Goal: Transaction & Acquisition: Purchase product/service

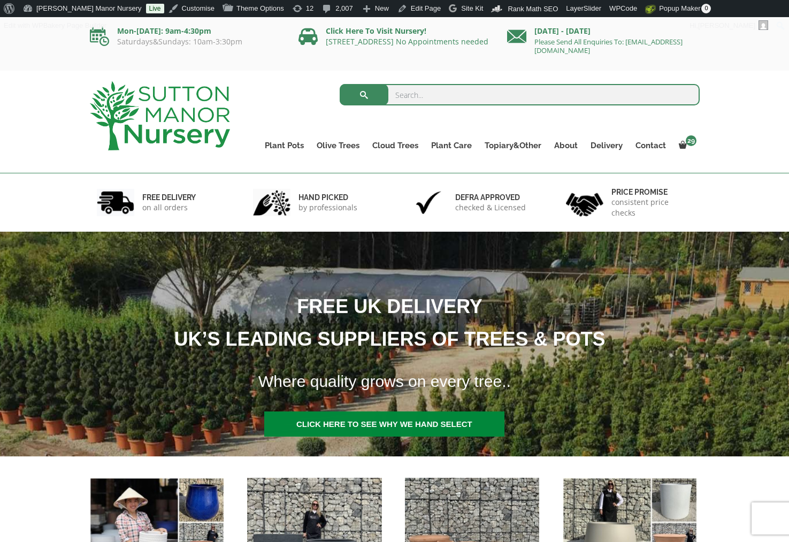
click at [30, 107] on div "Search for: Plant Pots Resin Bonded Pots The Amalfi Pots The Milan Pots The Cap…" at bounding box center [394, 122] width 789 height 103
click at [73, 90] on div "Search for: Plant Pots Resin Bonded Pots The Amalfi Pots The Milan Pots The Cap…" at bounding box center [394, 122] width 789 height 103
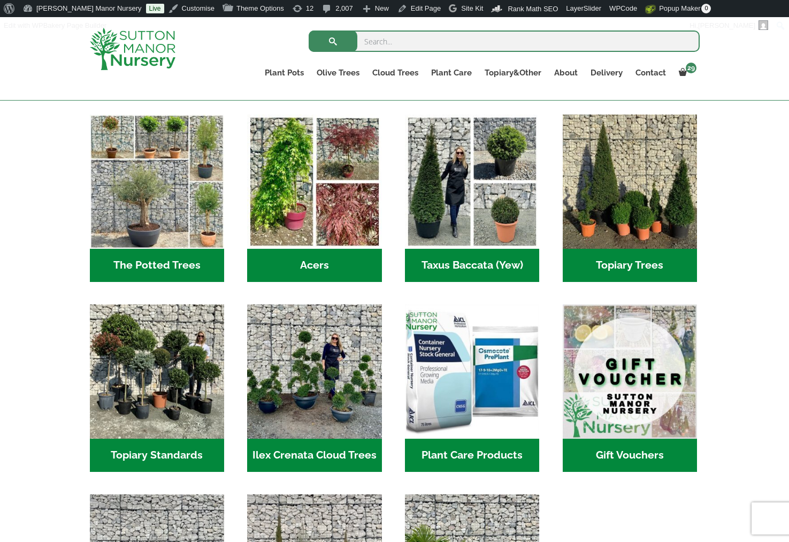
scroll to position [749, 0]
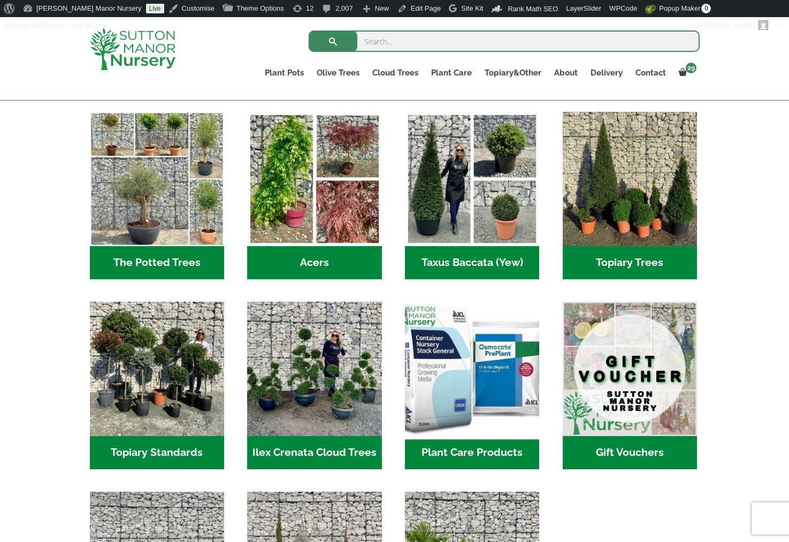
click at [445, 381] on img "Visit product category Plant Care Products" at bounding box center [472, 368] width 141 height 141
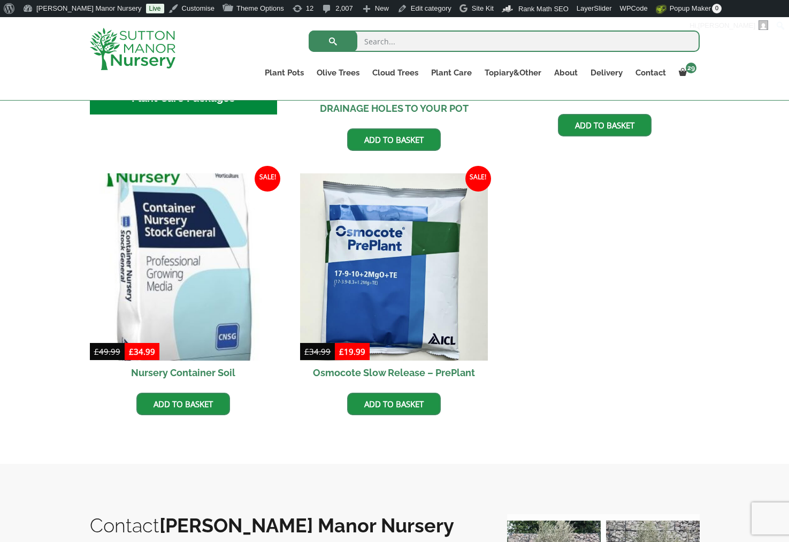
scroll to position [535, 0]
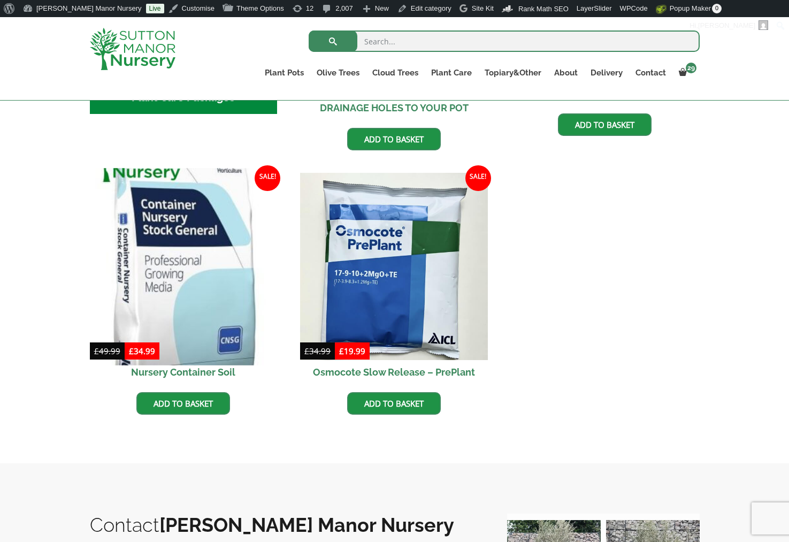
click at [176, 313] on img at bounding box center [183, 266] width 197 height 197
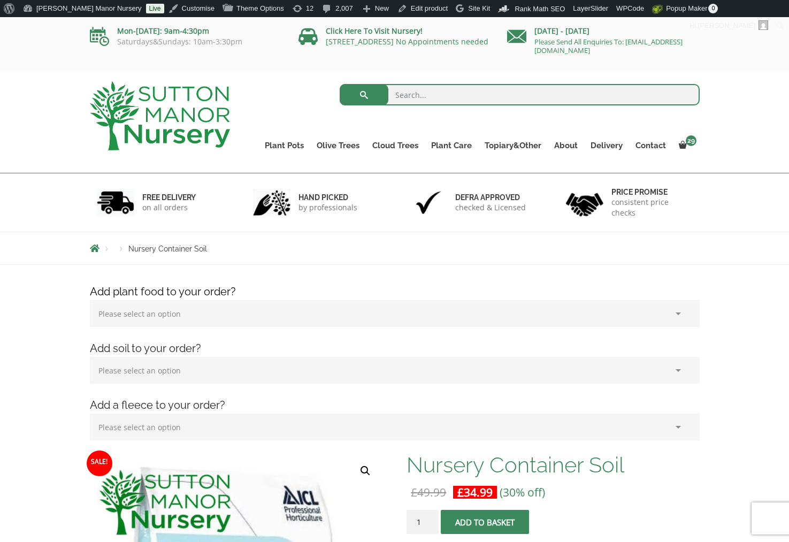
click at [744, 48] on div "Mon-Friday: 9am-4:30pm Saturdays&Sundays: 10am-3:30pm Click Here To Visit Nurse…" at bounding box center [394, 43] width 789 height 53
click at [144, 110] on img at bounding box center [160, 115] width 140 height 69
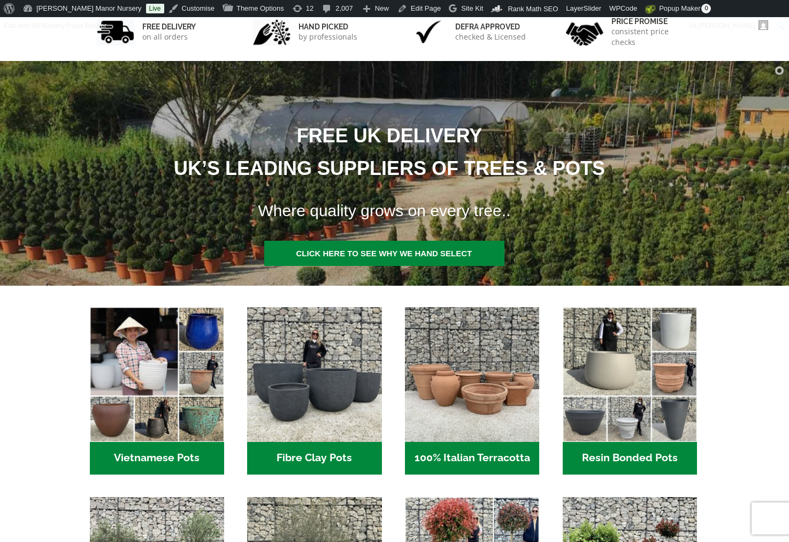
scroll to position [214, 0]
